Goal: Task Accomplishment & Management: Manage account settings

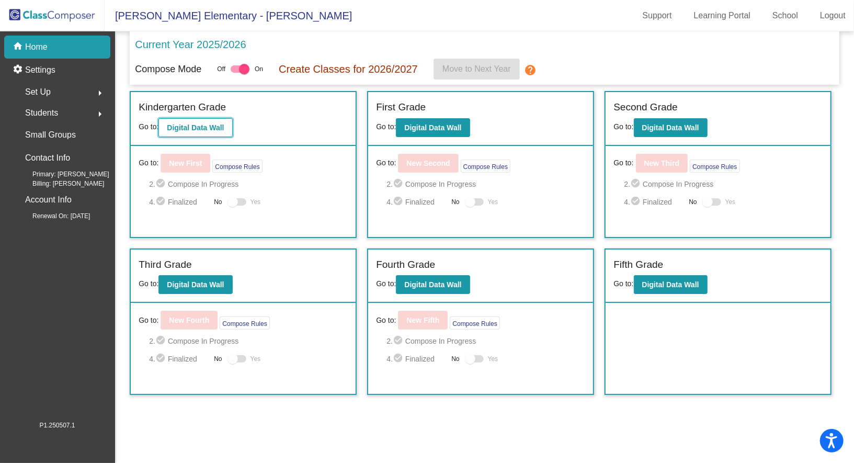
click at [188, 128] on b "Digital Data Wall" at bounding box center [195, 127] width 57 height 8
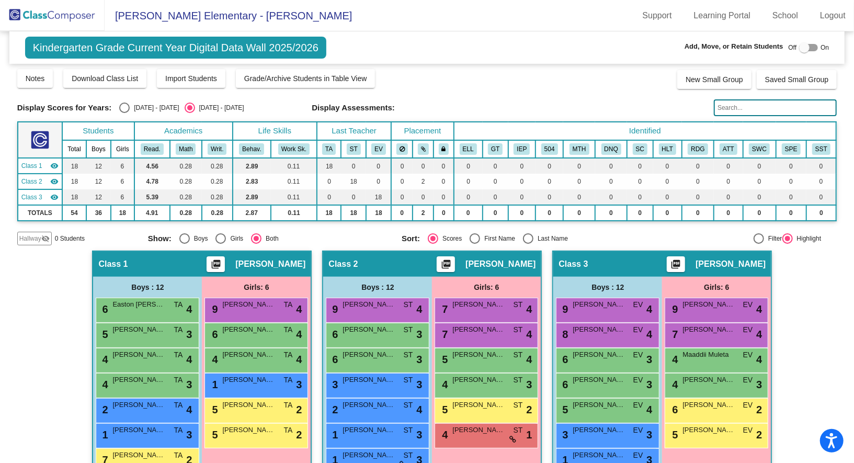
scroll to position [42, 0]
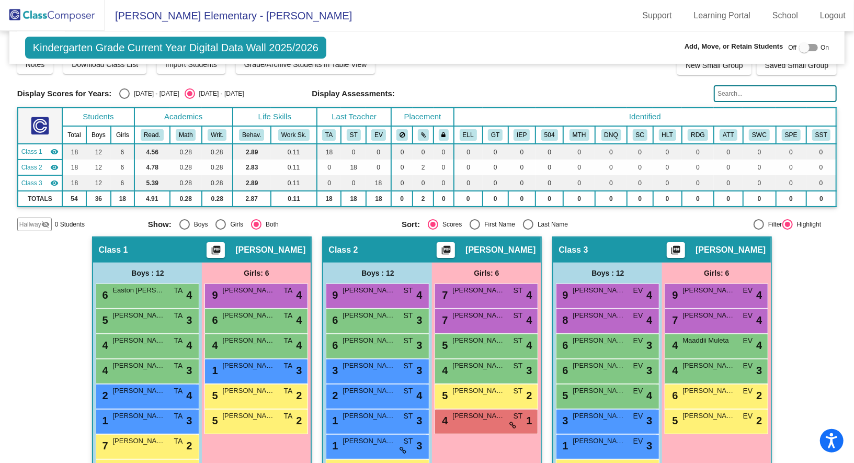
click at [844, 309] on mat-sidenav-content "Kindergarten Grade Current Year Digital Data Wall 2025/2026 Add, Move, or Retai…" at bounding box center [427, 246] width 854 height 431
click at [33, 225] on span "Hallway" at bounding box center [30, 224] width 22 height 9
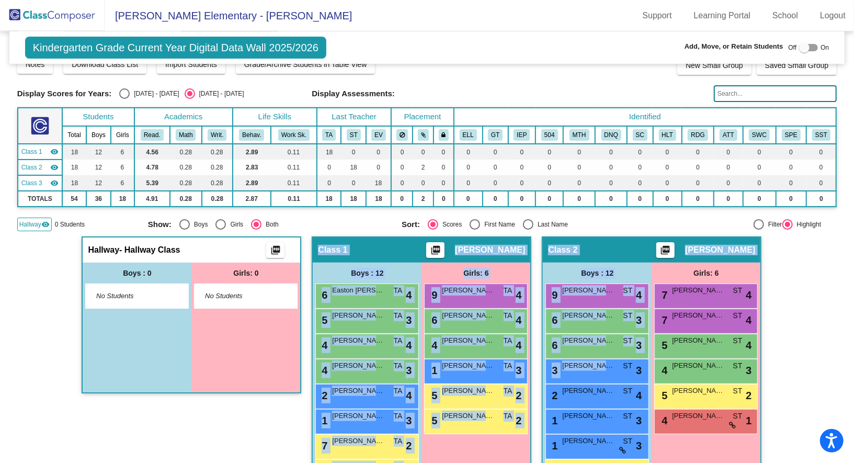
drag, startPoint x: 605, startPoint y: 361, endPoint x: 236, endPoint y: 326, distance: 371.3
click at [211, 452] on div "Hallway - Hallway Class picture_as_pdf Add Student First Name Last Name Student…" at bounding box center [192, 418] width 220 height 365
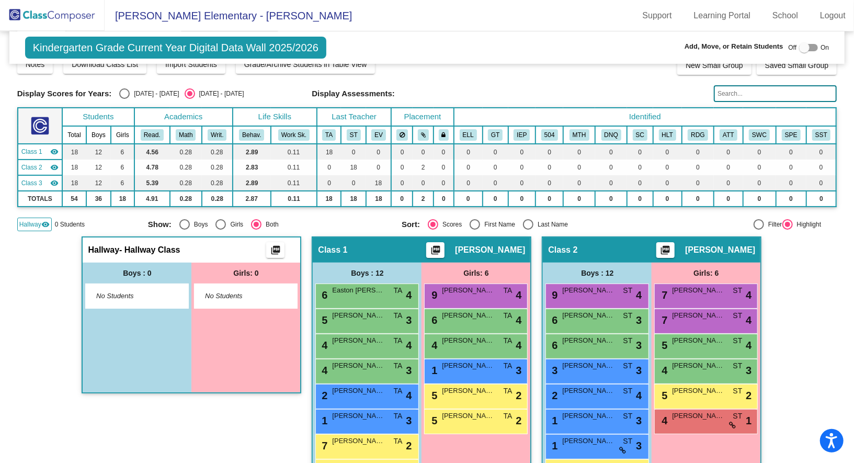
click at [809, 50] on div at bounding box center [808, 47] width 19 height 7
checkbox input "true"
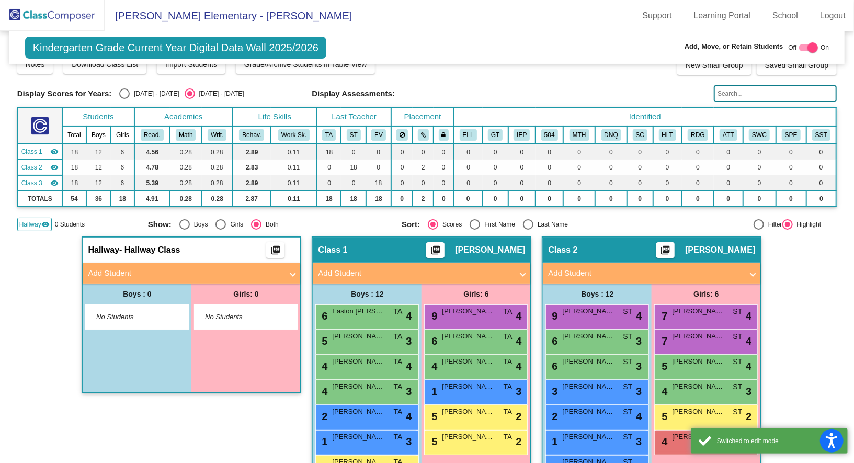
scroll to position [63, 0]
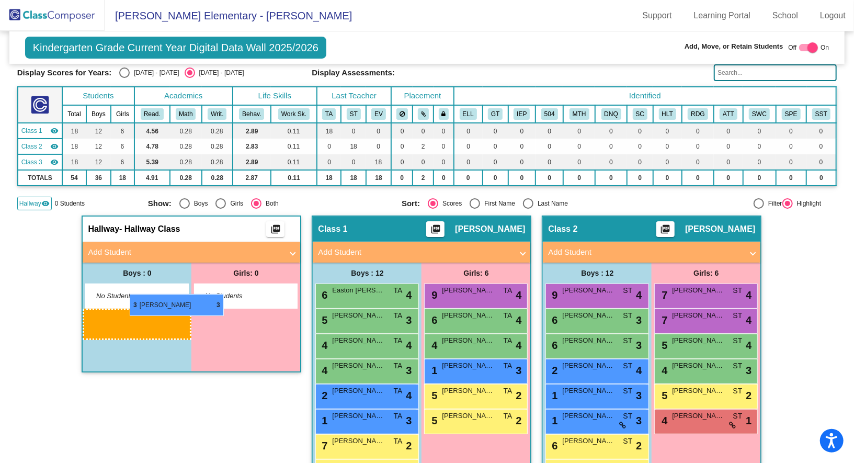
drag, startPoint x: 577, startPoint y: 364, endPoint x: 130, endPoint y: 294, distance: 452.4
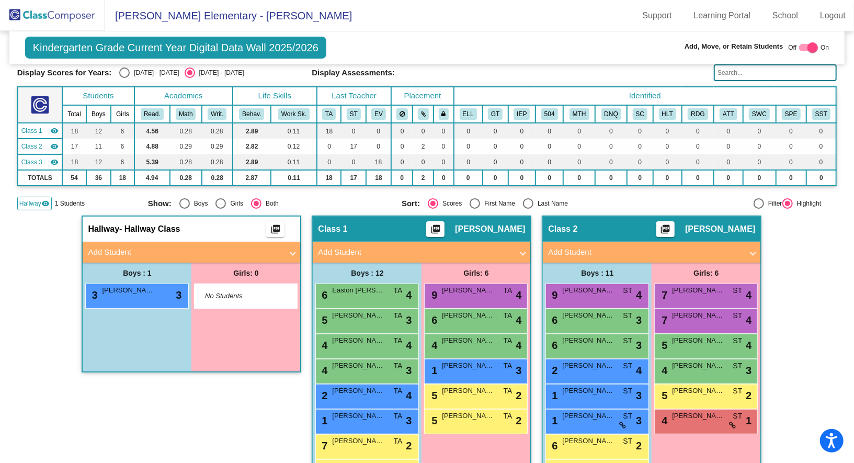
click at [38, 202] on span "Hallway" at bounding box center [30, 203] width 22 height 9
